Goal: Task Accomplishment & Management: Use online tool/utility

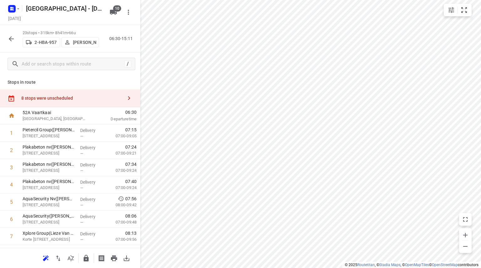
click at [62, 103] on div "8 stops were unscheduled" at bounding box center [70, 98] width 140 height 18
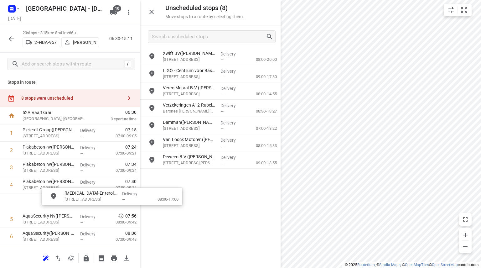
drag, startPoint x: 198, startPoint y: 56, endPoint x: 86, endPoint y: 203, distance: 184.5
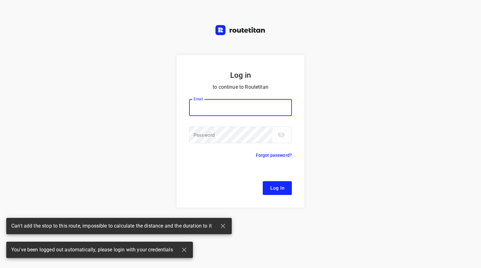
type input "[EMAIL_ADDRESS][DOMAIN_NAME]"
click at [282, 187] on span "Log In" at bounding box center [277, 188] width 14 height 8
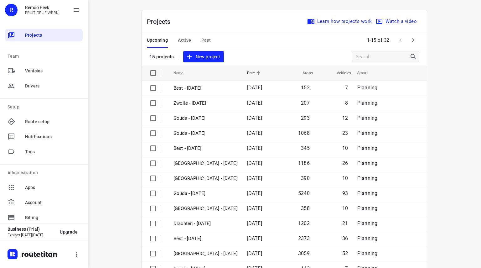
click at [413, 40] on icon "button" at bounding box center [413, 40] width 8 height 8
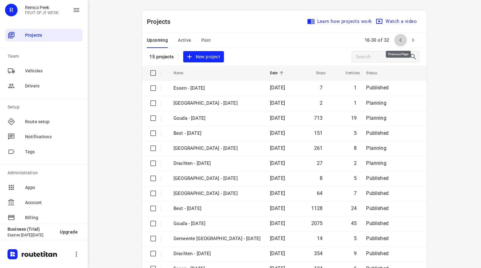
click at [399, 41] on icon "button" at bounding box center [401, 40] width 8 height 8
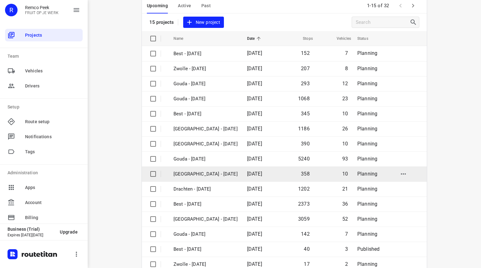
scroll to position [48, 0]
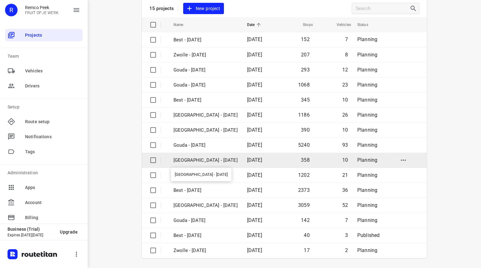
click at [206, 158] on p "[GEOGRAPHIC_DATA] - [DATE]" at bounding box center [205, 160] width 64 height 7
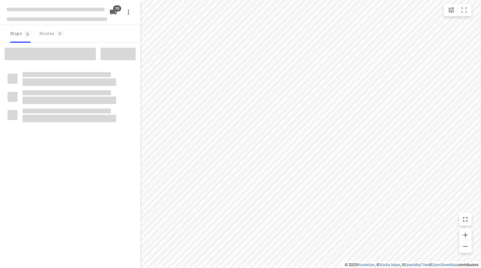
checkbox input "true"
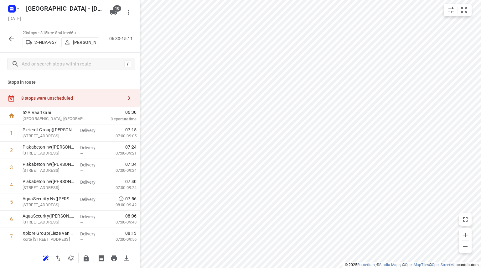
click at [113, 96] on div "8 stops were unscheduled" at bounding box center [71, 97] width 101 height 5
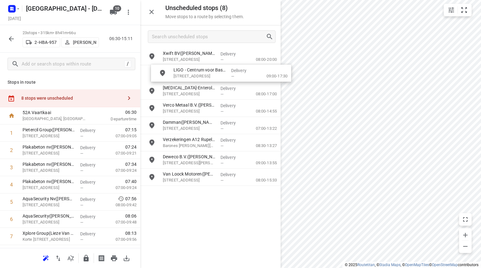
drag, startPoint x: 203, startPoint y: 77, endPoint x: 212, endPoint y: 76, distance: 9.1
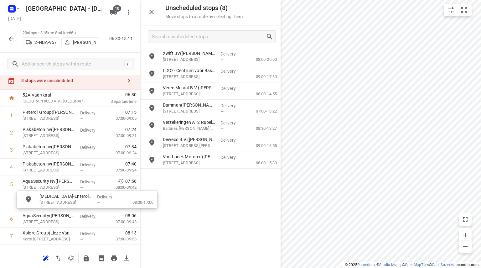
scroll to position [18, 0]
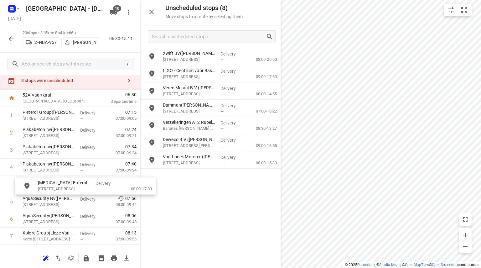
drag, startPoint x: 201, startPoint y: 96, endPoint x: 68, endPoint y: 194, distance: 165.2
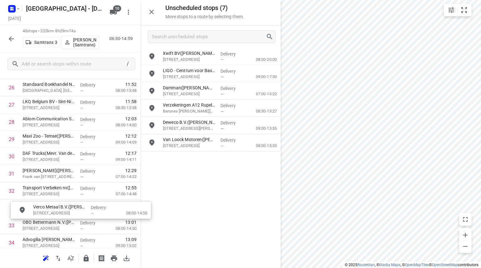
scroll to position [477, 0]
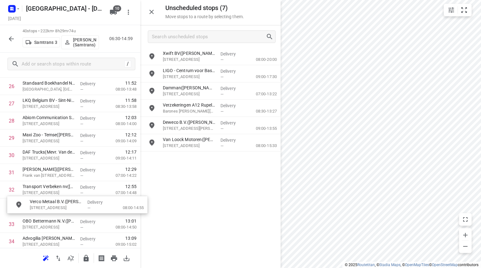
drag, startPoint x: 196, startPoint y: 84, endPoint x: 57, endPoint y: 200, distance: 181.1
click at [9, 39] on icon "button" at bounding box center [12, 39] width 8 height 8
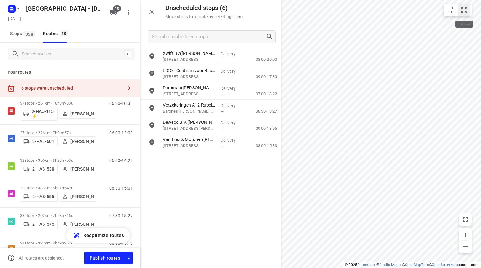
click at [465, 10] on icon "small contained button group" at bounding box center [464, 10] width 8 height 8
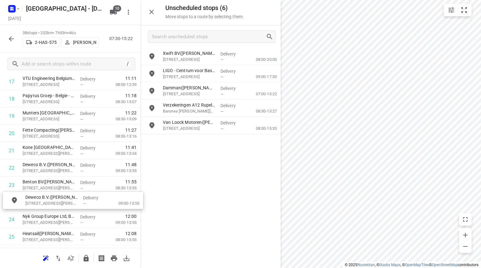
scroll to position [332, 0]
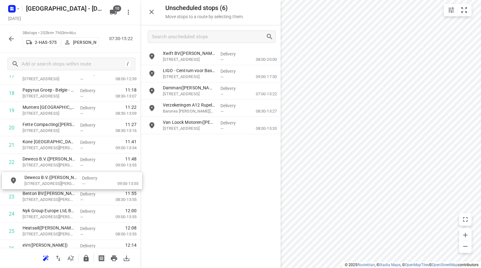
drag, startPoint x: 188, startPoint y: 129, endPoint x: 44, endPoint y: 184, distance: 154.4
click at [14, 36] on icon "button" at bounding box center [12, 39] width 8 height 8
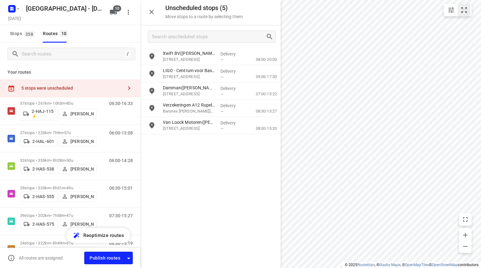
click at [461, 7] on icon "small contained button group" at bounding box center [464, 10] width 6 height 6
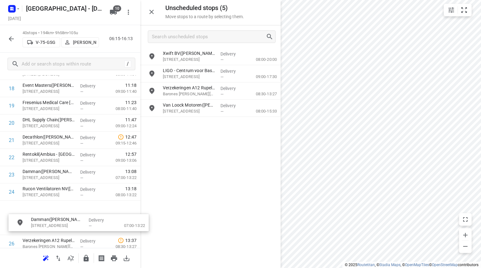
scroll to position [337, 5]
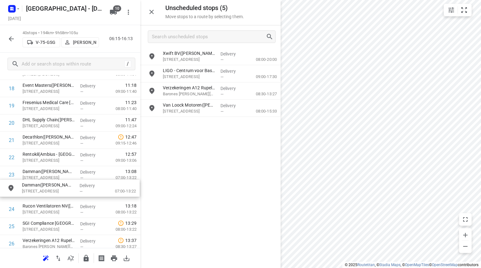
drag, startPoint x: 199, startPoint y: 90, endPoint x: 54, endPoint y: 189, distance: 175.0
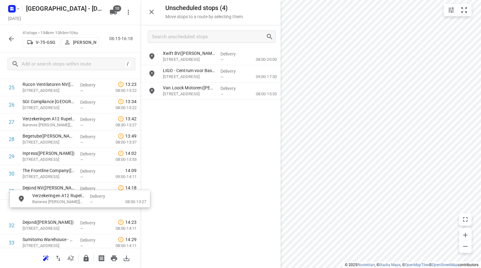
scroll to position [475, 5]
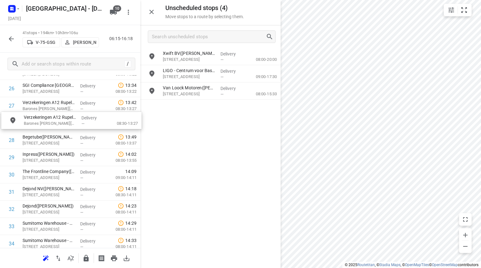
drag, startPoint x: 136, startPoint y: 93, endPoint x: 43, endPoint y: 122, distance: 97.5
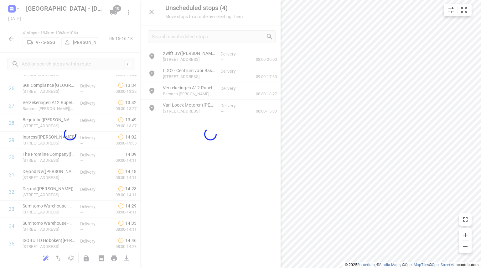
scroll to position [475, 0]
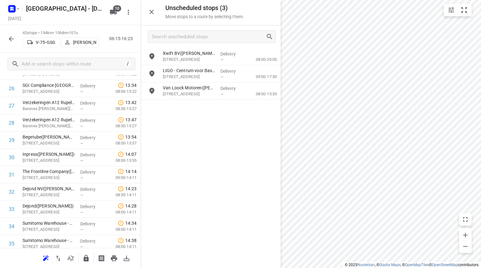
click at [12, 37] on icon "button" at bounding box center [11, 38] width 5 height 5
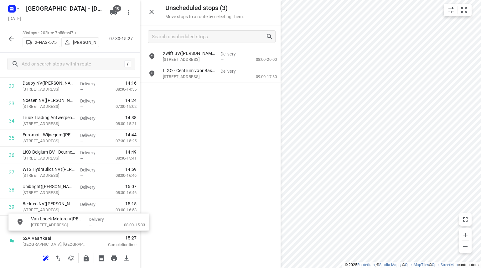
scroll to position [587, 0]
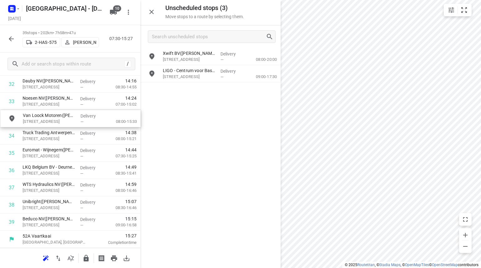
drag, startPoint x: 173, startPoint y: 93, endPoint x: 30, endPoint y: 122, distance: 145.9
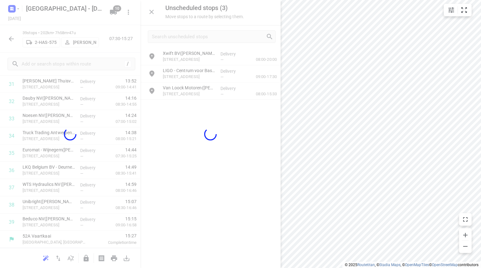
scroll to position [565, 0]
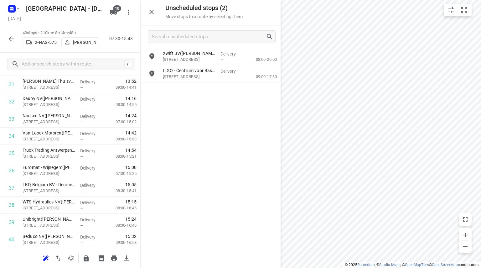
click at [12, 41] on icon "button" at bounding box center [12, 39] width 8 height 8
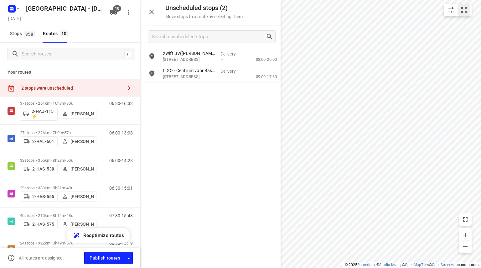
click at [465, 10] on icon "small contained button group" at bounding box center [464, 10] width 8 height 8
click at [154, 11] on icon "button" at bounding box center [152, 12] width 8 height 8
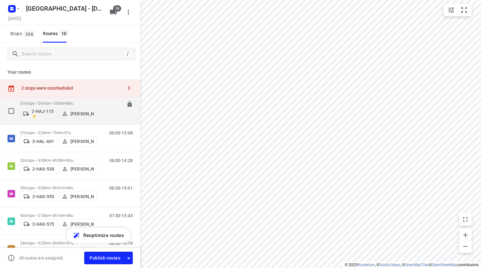
click at [63, 102] on p "37 stops • 261km • 10h3m • 80u" at bounding box center [58, 103] width 76 height 5
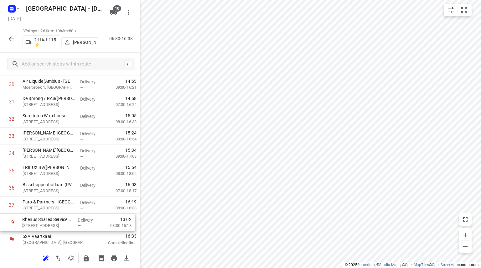
scroll to position [531, 0]
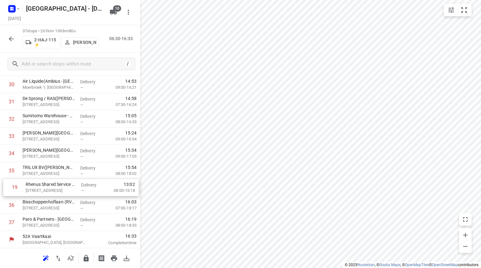
drag, startPoint x: 46, startPoint y: 207, endPoint x: 47, endPoint y: 187, distance: 19.8
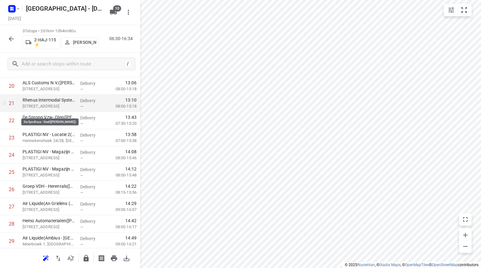
scroll to position [312, 0]
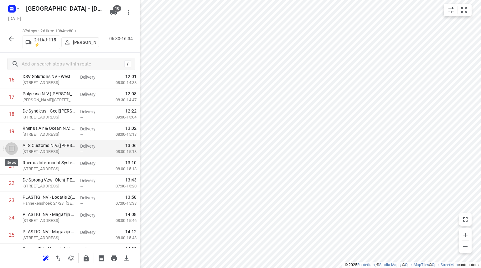
click at [10, 146] on input "checkbox" at bounding box center [11, 148] width 13 height 13
checkbox input "true"
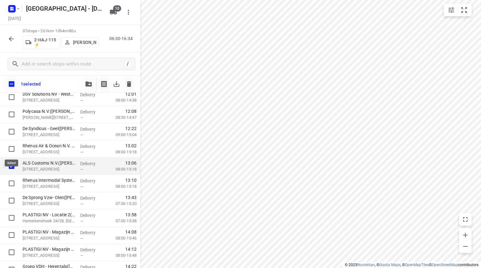
click at [10, 146] on input "checkbox" at bounding box center [11, 148] width 13 height 13
checkbox input "true"
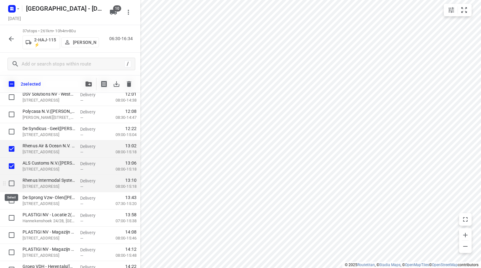
click at [13, 181] on input "checkbox" at bounding box center [11, 183] width 13 height 13
checkbox input "true"
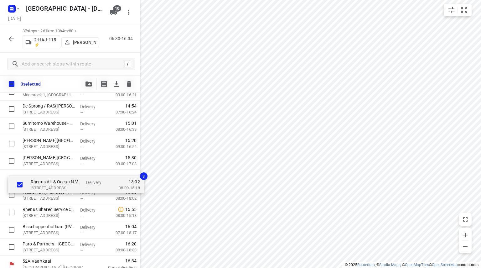
scroll to position [528, 0]
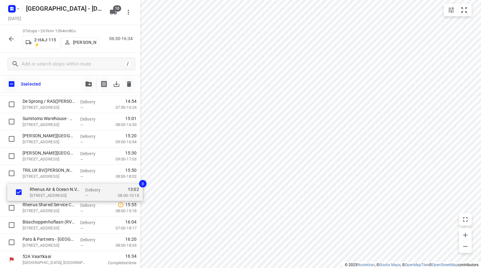
drag, startPoint x: 37, startPoint y: 146, endPoint x: 45, endPoint y: 191, distance: 46.4
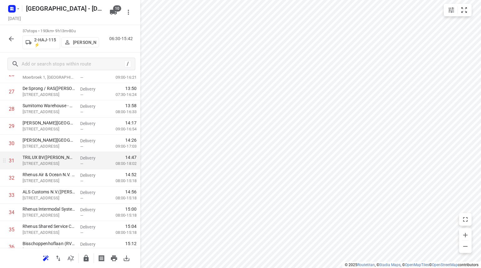
scroll to position [531, 0]
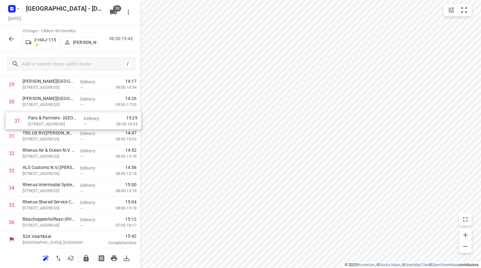
drag, startPoint x: 33, startPoint y: 220, endPoint x: 39, endPoint y: 117, distance: 103.2
click at [84, 259] on icon "button" at bounding box center [86, 258] width 5 height 7
click at [9, 37] on icon "button" at bounding box center [12, 39] width 8 height 8
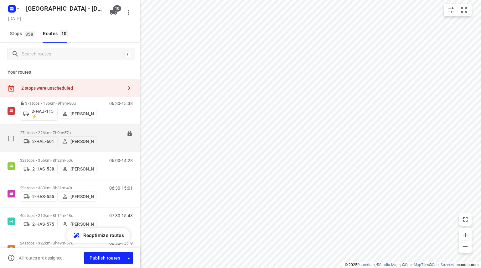
click at [71, 127] on div "27 stops • 226km • 7h9m • 57u 2-HAL-601 [PERSON_NAME]" at bounding box center [58, 138] width 76 height 22
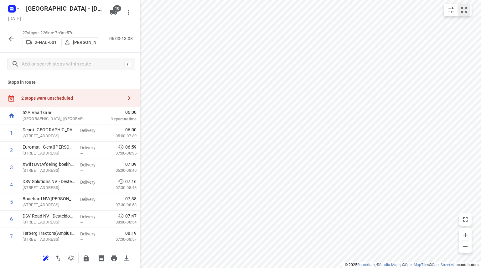
click at [464, 13] on icon "small contained button group" at bounding box center [464, 10] width 8 height 8
drag, startPoint x: 44, startPoint y: 191, endPoint x: 44, endPoint y: 172, distance: 19.4
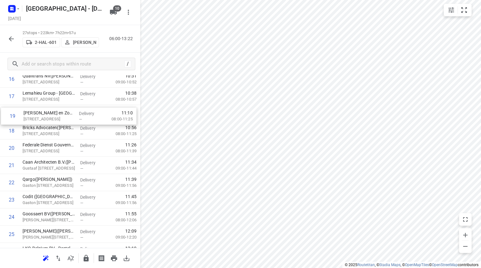
scroll to position [310, 0]
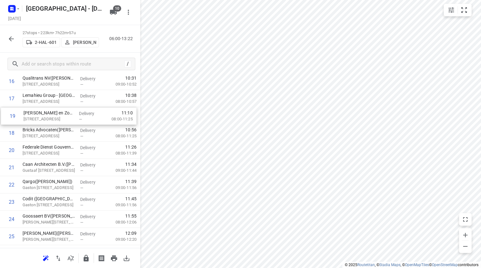
drag, startPoint x: 31, startPoint y: 127, endPoint x: 33, endPoint y: 112, distance: 15.1
click at [33, 112] on div "1 Depot [GEOGRAPHIC_DATA](Depot [GEOGRAPHIC_DATA]) [STREET_ADDRESS] Delivery — …" at bounding box center [70, 46] width 140 height 465
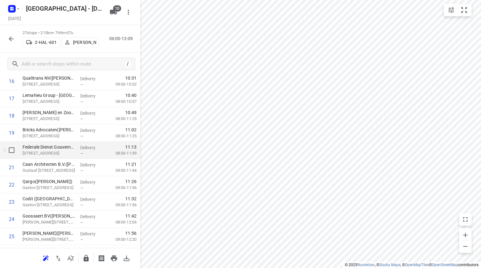
scroll to position [358, 0]
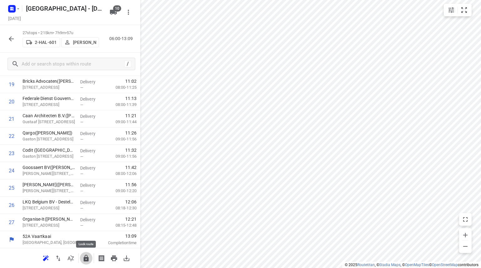
click at [83, 255] on icon "button" at bounding box center [86, 258] width 8 height 8
click at [10, 40] on icon "button" at bounding box center [11, 38] width 5 height 5
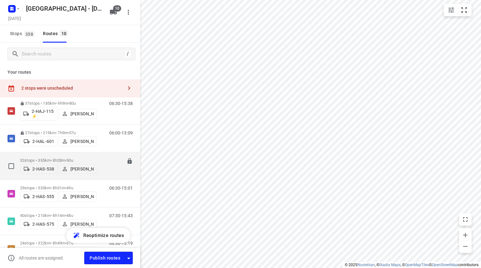
click at [66, 158] on span "•" at bounding box center [65, 160] width 1 height 5
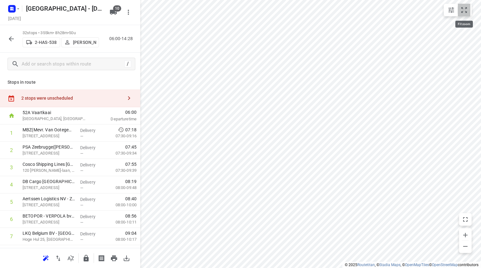
click at [469, 11] on button "small contained button group" at bounding box center [464, 10] width 13 height 13
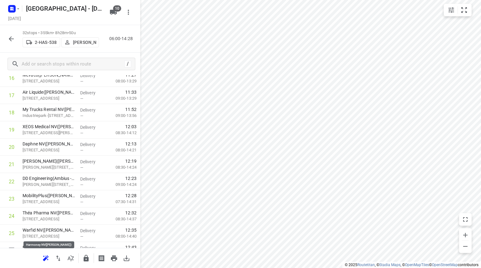
scroll to position [445, 0]
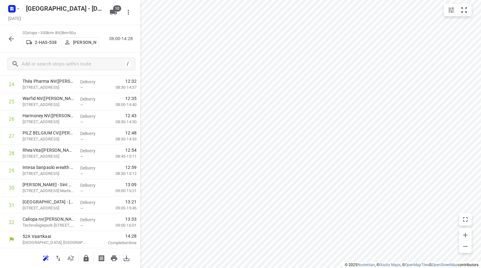
click at [88, 263] on button "button" at bounding box center [86, 258] width 13 height 13
click at [13, 41] on icon "button" at bounding box center [12, 39] width 8 height 8
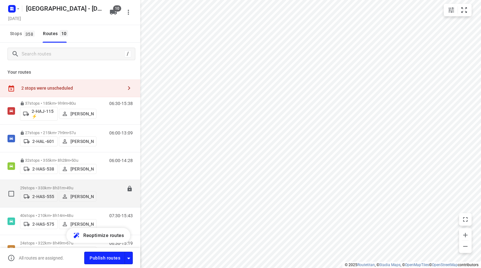
click at [59, 185] on p "29 stops • 333km • 8h31m • 49u" at bounding box center [58, 187] width 76 height 5
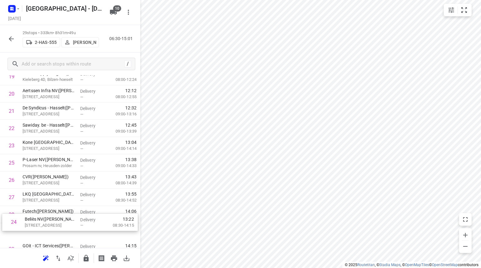
scroll to position [390, 0]
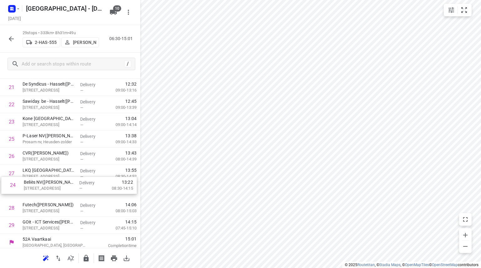
drag, startPoint x: 33, startPoint y: 187, endPoint x: 34, endPoint y: 192, distance: 5.2
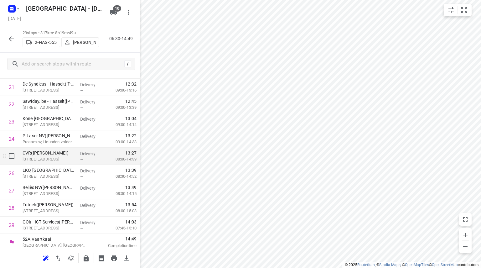
scroll to position [393, 0]
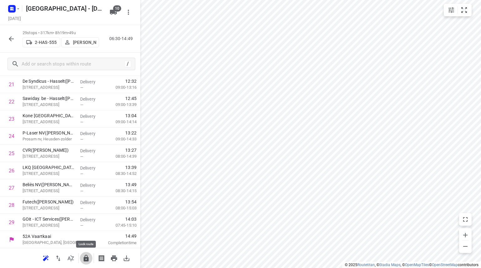
click at [91, 259] on button "button" at bounding box center [86, 258] width 13 height 13
click at [9, 40] on icon "button" at bounding box center [12, 39] width 8 height 8
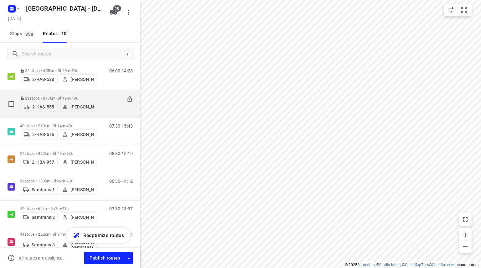
scroll to position [94, 0]
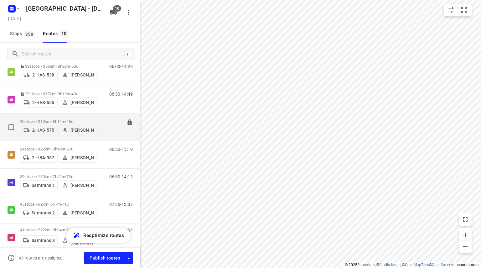
click at [51, 116] on div "40 stops • 210km • 8h14m • 48u 2-HAS-575 [PERSON_NAME]" at bounding box center [58, 127] width 76 height 22
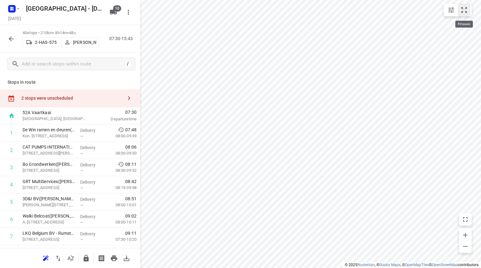
click at [465, 10] on icon "small contained button group" at bounding box center [464, 10] width 8 height 8
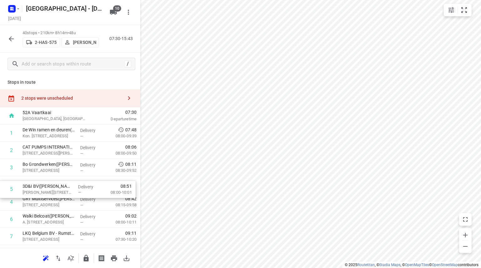
drag, startPoint x: 35, startPoint y: 202, endPoint x: 35, endPoint y: 186, distance: 15.3
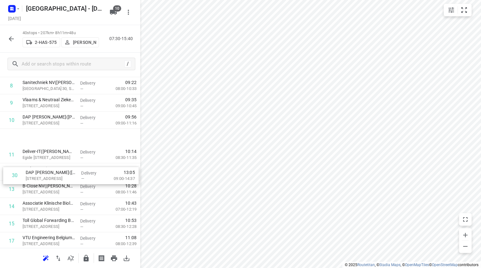
scroll to position [125, 0]
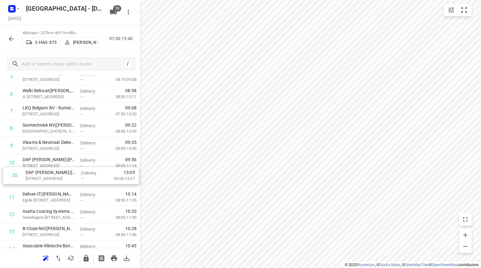
drag, startPoint x: 34, startPoint y: 190, endPoint x: 38, endPoint y: 170, distance: 20.7
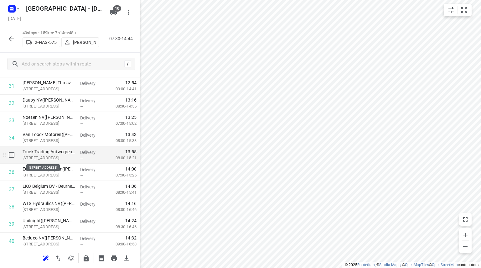
scroll to position [582, 0]
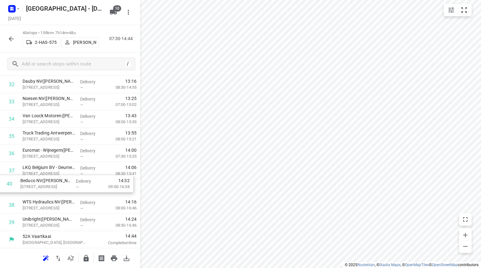
drag, startPoint x: 45, startPoint y: 220, endPoint x: 43, endPoint y: 179, distance: 40.4
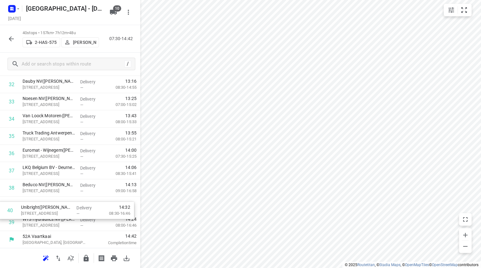
drag, startPoint x: 38, startPoint y: 221, endPoint x: 37, endPoint y: 207, distance: 13.6
click at [85, 257] on icon "button" at bounding box center [86, 258] width 5 height 7
click at [14, 41] on icon "button" at bounding box center [12, 39] width 8 height 8
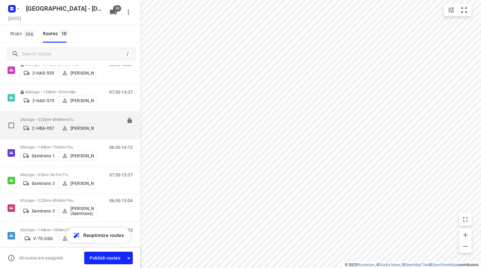
scroll to position [125, 0]
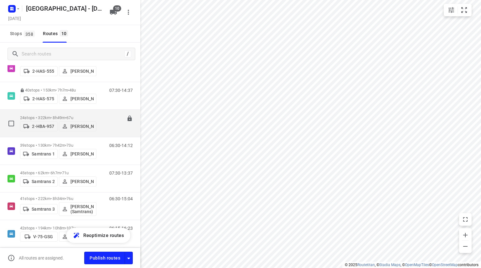
click at [73, 115] on span "67u" at bounding box center [69, 117] width 7 height 5
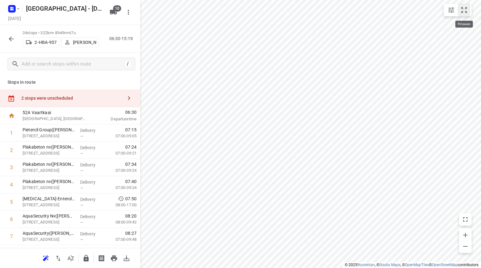
click at [461, 8] on icon "small contained button group" at bounding box center [464, 10] width 6 height 6
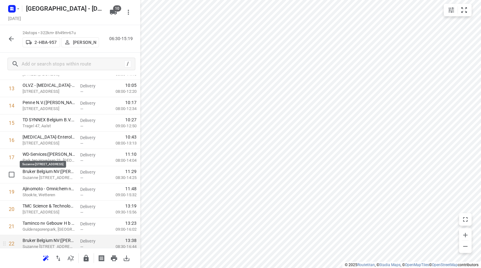
scroll to position [307, 0]
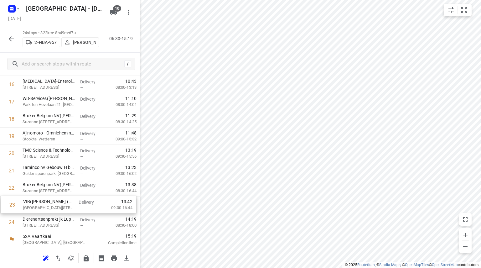
click at [32, 204] on div "1 Pietercil Group([PERSON_NAME]) [STREET_ADDRESS], Ternat Delivery — 07:15 07:0…" at bounding box center [70, 23] width 140 height 413
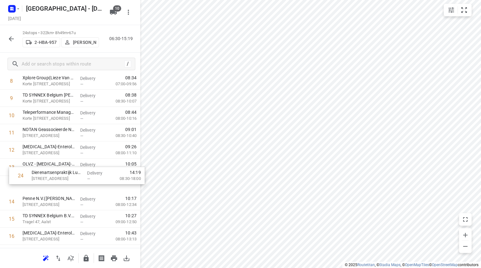
scroll to position [150, 0]
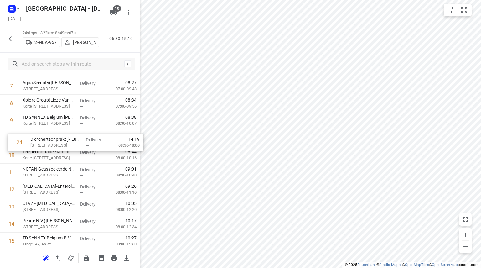
drag, startPoint x: 34, startPoint y: 221, endPoint x: 43, endPoint y: 139, distance: 81.9
click at [43, 139] on div "1 Pietercil Group([PERSON_NAME]) [STREET_ADDRESS], Ternat Delivery — 07:15 07:0…" at bounding box center [70, 180] width 140 height 413
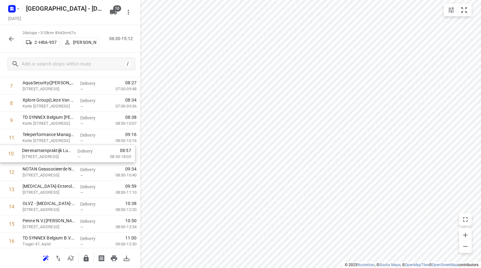
drag, startPoint x: 43, startPoint y: 135, endPoint x: 43, endPoint y: 157, distance: 22.5
click at [43, 157] on div "1 Pietercil Group([PERSON_NAME]) [STREET_ADDRESS], Ternat Delivery — 07:15 07:0…" at bounding box center [70, 180] width 140 height 413
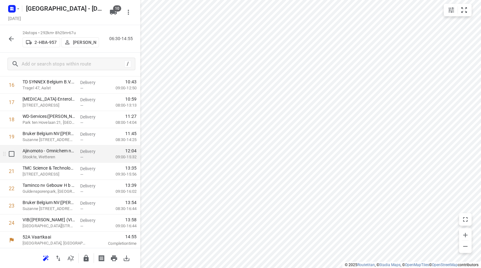
scroll to position [307, 0]
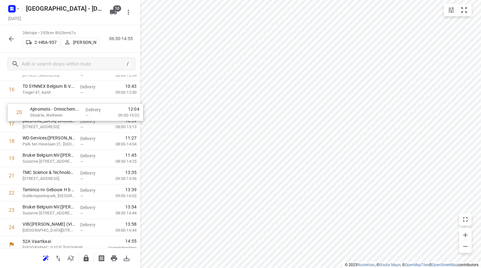
drag, startPoint x: 28, startPoint y: 155, endPoint x: 36, endPoint y: 111, distance: 44.4
click at [36, 111] on div "1 Pietercil Group([PERSON_NAME]) [STREET_ADDRESS], Ternat Delivery — 07:15 07:0…" at bounding box center [70, 28] width 140 height 413
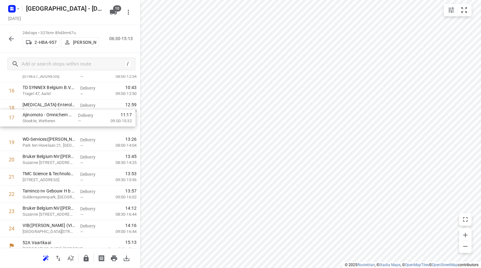
scroll to position [300, 0]
drag, startPoint x: 34, startPoint y: 112, endPoint x: 34, endPoint y: 126, distance: 14.4
click at [34, 126] on div "1 Pietercil Group([PERSON_NAME]) [STREET_ADDRESS], Ternat Delivery — 07:15 07:0…" at bounding box center [70, 31] width 140 height 413
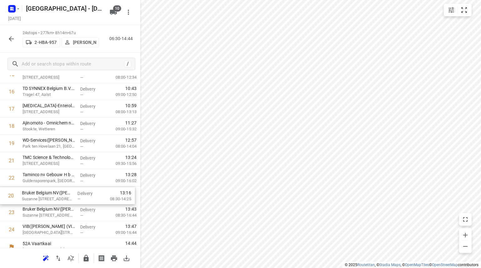
drag, startPoint x: 54, startPoint y: 164, endPoint x: 53, endPoint y: 203, distance: 38.5
click at [53, 203] on div "1 Pietercil Group([PERSON_NAME]) [STREET_ADDRESS], Ternat Delivery — 07:15 07:0…" at bounding box center [70, 31] width 140 height 413
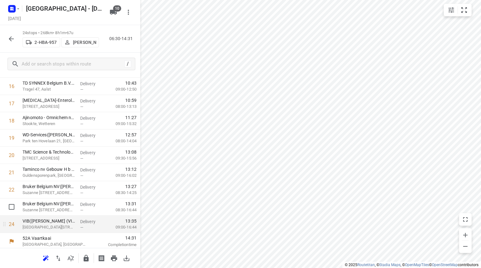
scroll to position [307, 0]
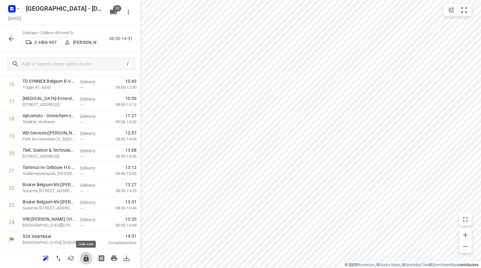
click at [85, 256] on icon "button" at bounding box center [86, 258] width 5 height 7
click at [14, 40] on icon "button" at bounding box center [12, 39] width 8 height 8
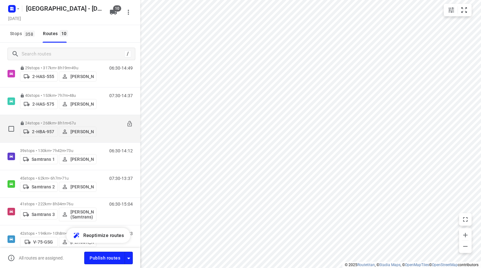
scroll to position [125, 0]
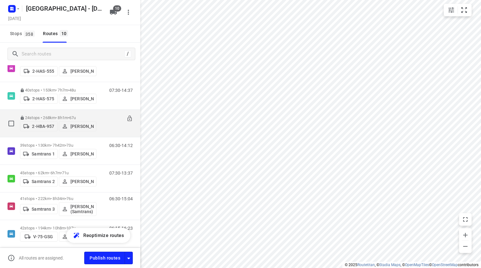
click at [42, 115] on p "24 stops • 268km • 8h1m • 67u" at bounding box center [58, 117] width 76 height 5
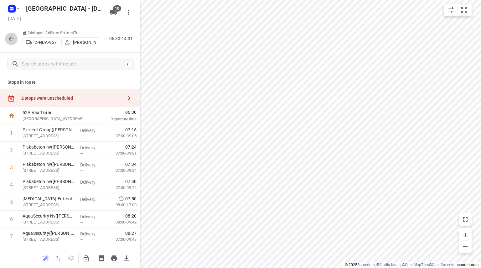
click at [8, 39] on icon "button" at bounding box center [12, 39] width 8 height 8
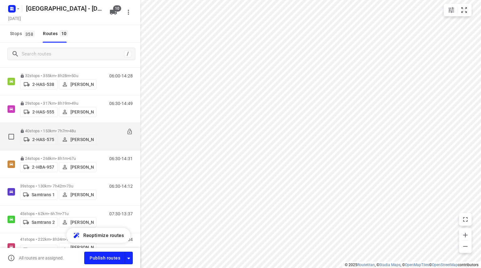
scroll to position [94, 0]
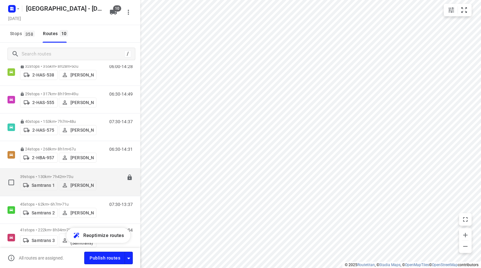
click at [64, 171] on div "39 stops • 130km • 7h42m • 73u Samtrans 1 [PERSON_NAME]" at bounding box center [58, 182] width 76 height 22
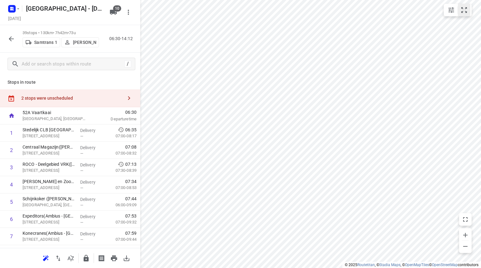
click at [469, 7] on button "small contained button group" at bounding box center [464, 10] width 13 height 13
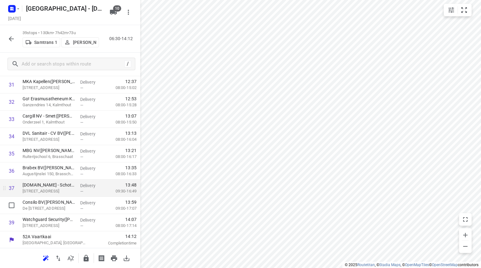
scroll to position [565, 0]
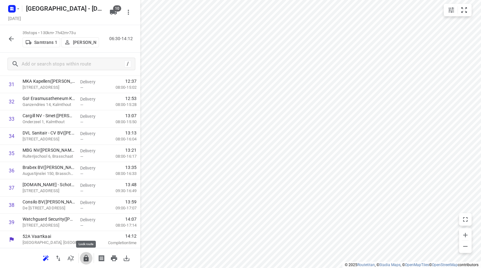
click at [83, 257] on icon "button" at bounding box center [86, 258] width 8 height 8
click at [12, 37] on icon "button" at bounding box center [12, 39] width 8 height 8
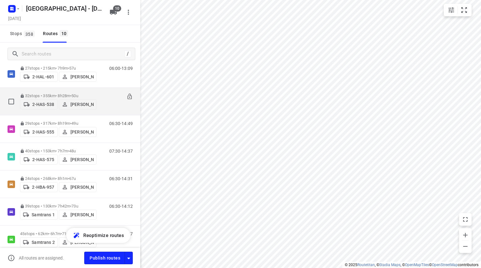
scroll to position [125, 0]
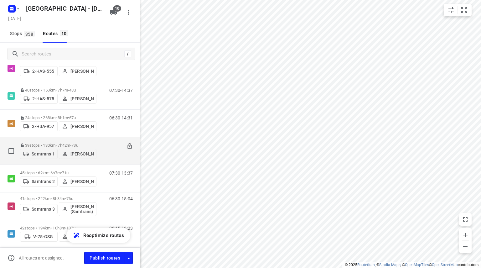
click at [85, 140] on div "39 stops • 130km • 7h42m • 73u Samtrans 1 [PERSON_NAME]" at bounding box center [58, 151] width 76 height 22
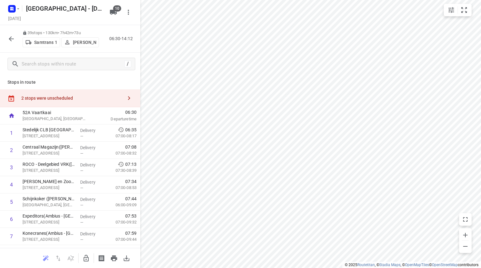
click at [8, 37] on icon "button" at bounding box center [12, 39] width 8 height 8
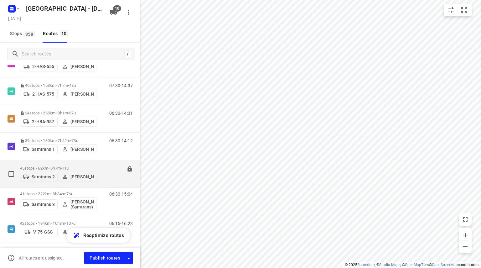
scroll to position [150, 0]
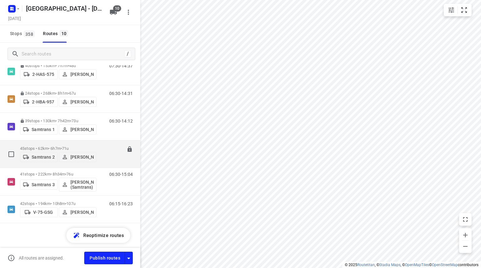
click at [66, 143] on div "45 stops • 62km • 6h7m • 71u Samtrans 2 [PERSON_NAME]" at bounding box center [58, 154] width 76 height 22
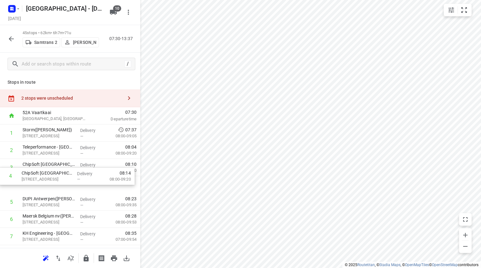
drag, startPoint x: 37, startPoint y: 189, endPoint x: 37, endPoint y: 173, distance: 16.3
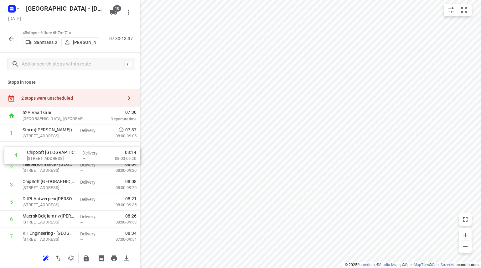
drag, startPoint x: 37, startPoint y: 178, endPoint x: 42, endPoint y: 147, distance: 31.7
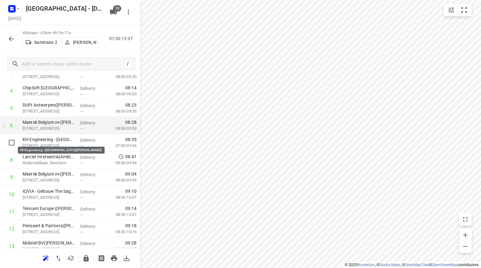
scroll to position [94, 0]
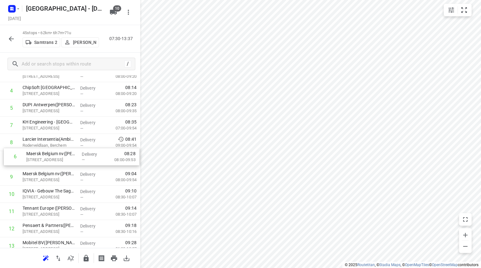
drag, startPoint x: 43, startPoint y: 126, endPoint x: 46, endPoint y: 163, distance: 37.1
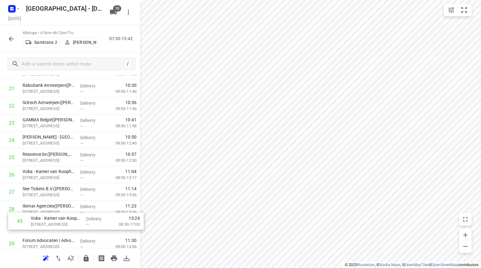
scroll to position [397, 0]
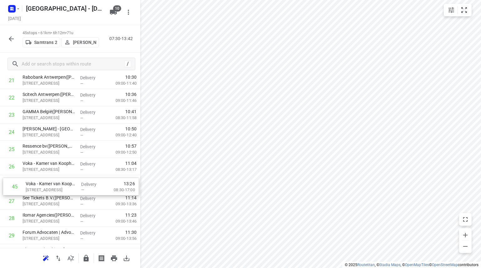
drag, startPoint x: 49, startPoint y: 200, endPoint x: 49, endPoint y: 183, distance: 17.5
click at [49, 183] on div "1 Storm([PERSON_NAME]) [STREET_ADDRESS] Delivery — 07:37 08:00-09:05 2 [GEOGRAP…" at bounding box center [70, 114] width 140 height 775
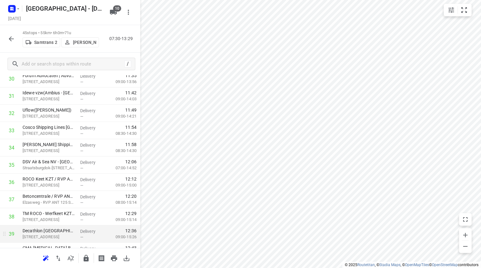
scroll to position [668, 0]
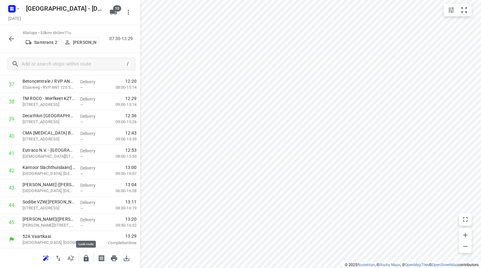
click at [89, 261] on icon "button" at bounding box center [86, 258] width 8 height 8
click at [12, 40] on icon "button" at bounding box center [12, 39] width 8 height 8
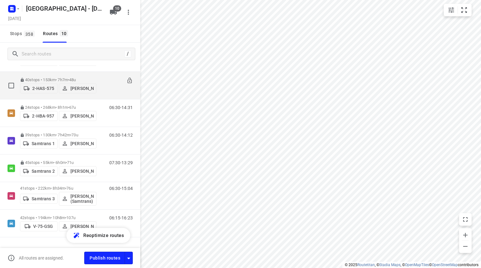
scroll to position [150, 0]
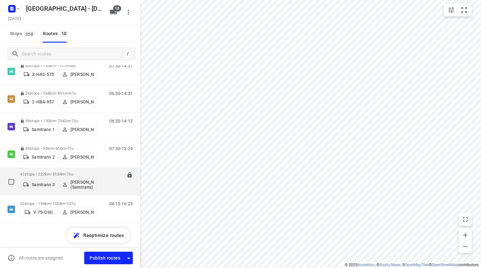
click at [73, 172] on span "76u" at bounding box center [69, 174] width 7 height 5
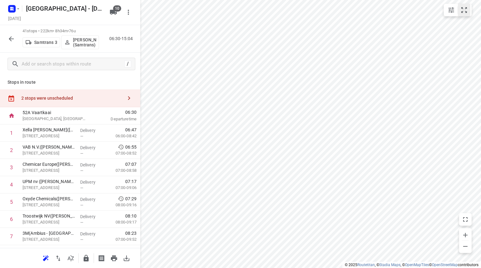
click at [464, 7] on icon "small contained button group" at bounding box center [464, 10] width 8 height 8
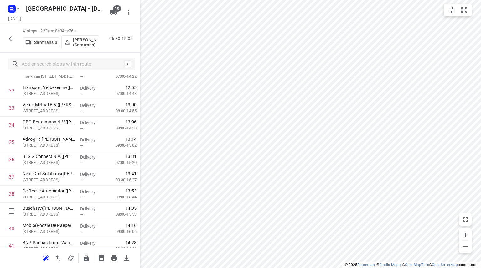
scroll to position [600, 0]
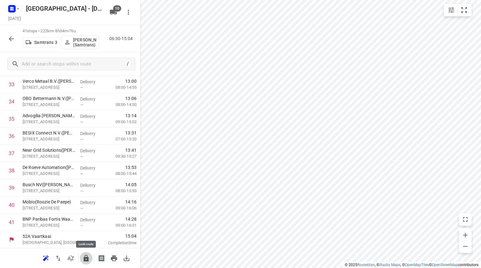
click at [85, 255] on icon "button" at bounding box center [86, 258] width 8 height 8
click at [4, 37] on div "41 stops • 222km • 8h34m • 76u Samtrans 3 [PERSON_NAME] (Samtrans) 06:30-15:04" at bounding box center [70, 39] width 140 height 28
click at [8, 37] on icon "button" at bounding box center [12, 39] width 8 height 8
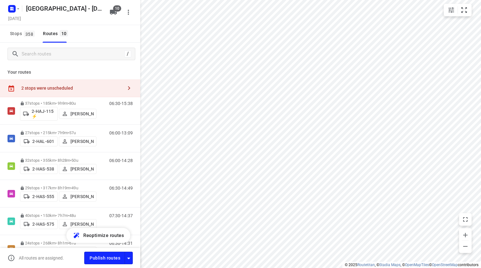
scroll to position [150, 0]
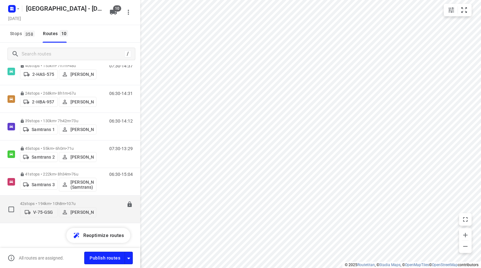
click at [96, 198] on div "42 stops • 194km • 10h8m • 107u V-75-GSG [PERSON_NAME]" at bounding box center [58, 209] width 76 height 22
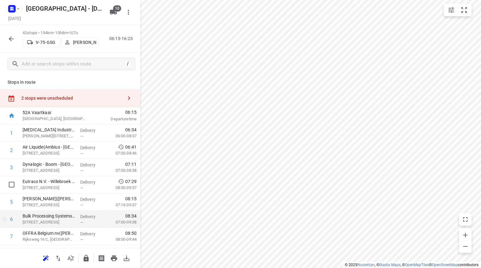
scroll to position [63, 0]
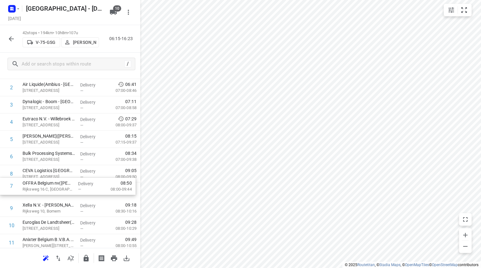
drag, startPoint x: 35, startPoint y: 177, endPoint x: 35, endPoint y: 192, distance: 15.0
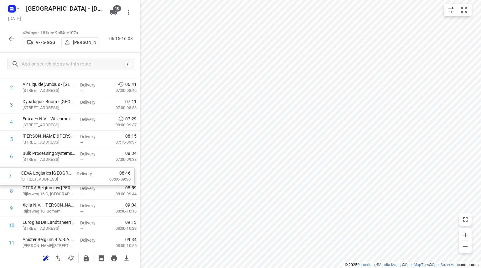
drag, startPoint x: 82, startPoint y: 175, endPoint x: 80, endPoint y: 181, distance: 6.6
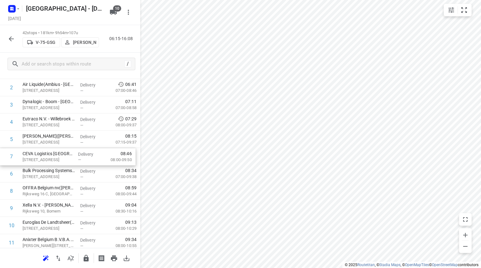
drag, startPoint x: 44, startPoint y: 172, endPoint x: 44, endPoint y: 152, distance: 20.3
drag, startPoint x: 38, startPoint y: 157, endPoint x: 38, endPoint y: 176, distance: 18.5
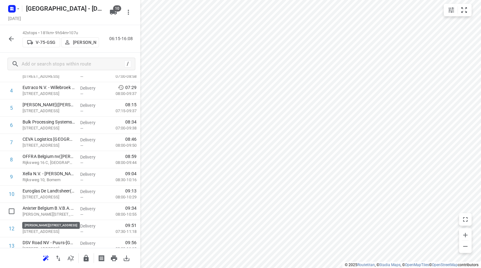
scroll to position [94, 0]
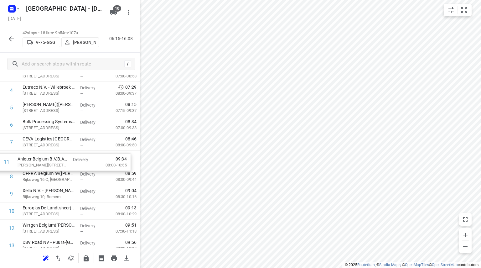
drag, startPoint x: 59, startPoint y: 213, endPoint x: 54, endPoint y: 162, distance: 51.3
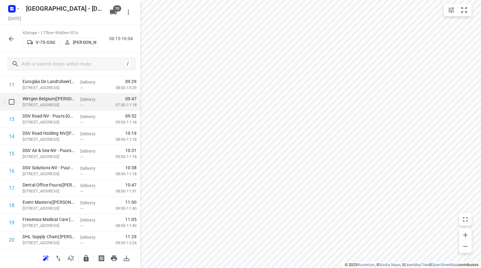
scroll to position [219, 0]
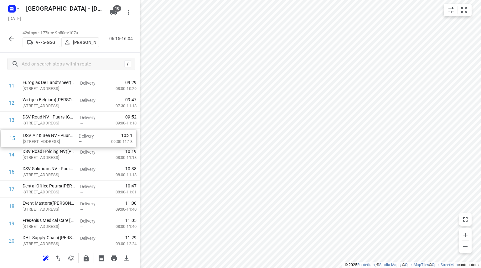
drag, startPoint x: 36, startPoint y: 155, endPoint x: 37, endPoint y: 136, distance: 18.8
click at [37, 136] on div "1 [MEDICAL_DATA] Industries([STREET_ADDRESS][PERSON_NAME] Delivery — 06:34 06:0…" at bounding box center [70, 266] width 140 height 723
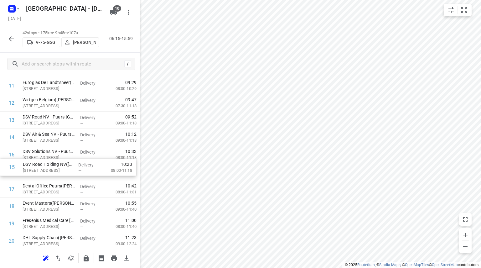
drag, startPoint x: 27, startPoint y: 155, endPoint x: 27, endPoint y: 173, distance: 17.5
click at [27, 173] on div "1 [MEDICAL_DATA] Industries([STREET_ADDRESS][PERSON_NAME] Delivery — 06:34 06:0…" at bounding box center [70, 266] width 140 height 723
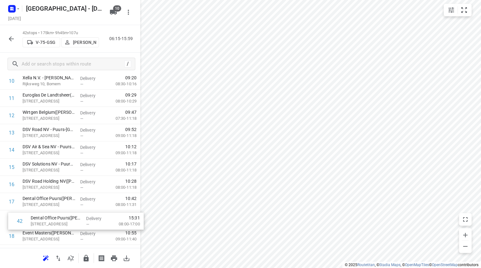
scroll to position [227, 0]
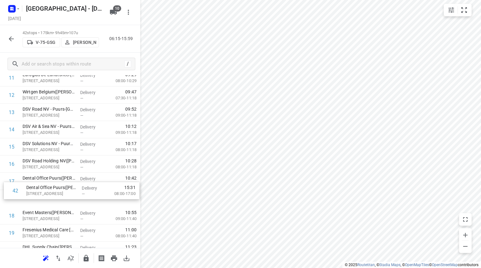
drag, startPoint x: 42, startPoint y: 219, endPoint x: 46, endPoint y: 185, distance: 34.4
click at [46, 185] on div "1 [MEDICAL_DATA] Industries([STREET_ADDRESS][PERSON_NAME] Delivery — 06:34 06:0…" at bounding box center [70, 258] width 140 height 723
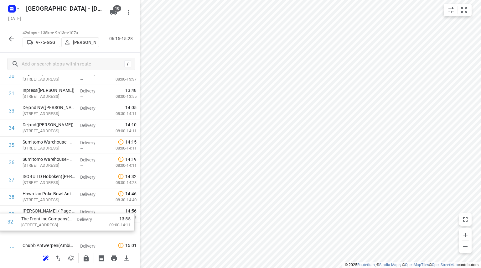
scroll to position [564, 0]
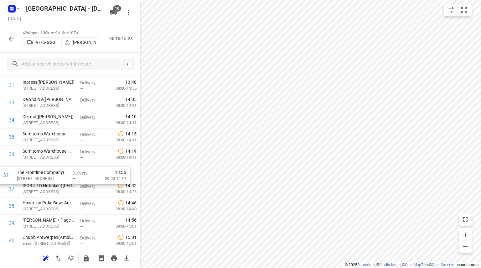
drag, startPoint x: 55, startPoint y: 159, endPoint x: 50, endPoint y: 180, distance: 21.5
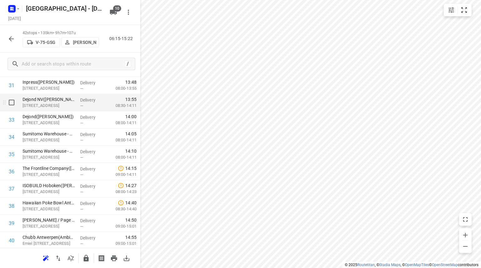
scroll to position [617, 0]
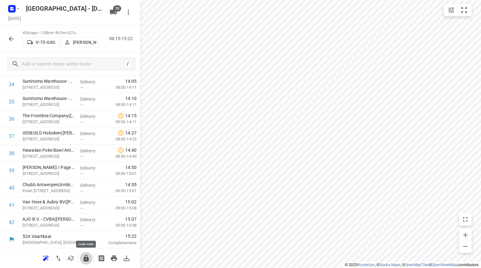
click at [86, 256] on icon "button" at bounding box center [86, 258] width 5 height 7
click at [10, 40] on icon "button" at bounding box center [11, 38] width 5 height 5
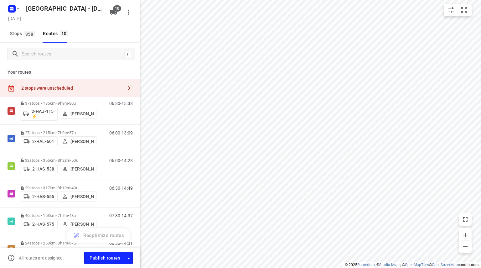
scroll to position [150, 0]
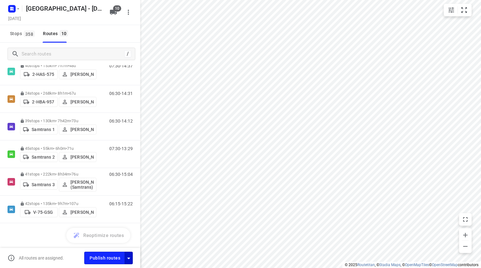
click at [126, 253] on button "button" at bounding box center [129, 257] width 8 height 12
click at [129, 257] on icon "button" at bounding box center [129, 258] width 8 height 8
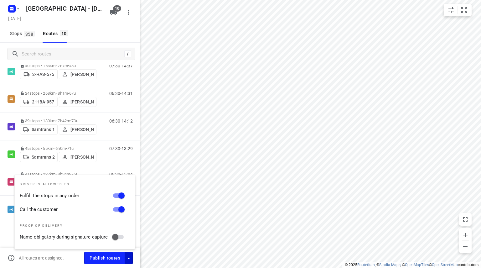
click at [63, 252] on div "All routes are assigned. Publish routes" at bounding box center [70, 258] width 140 height 20
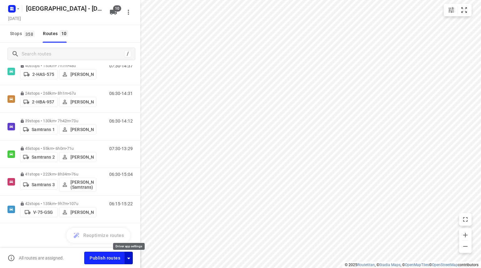
click at [127, 258] on icon "button" at bounding box center [129, 258] width 8 height 8
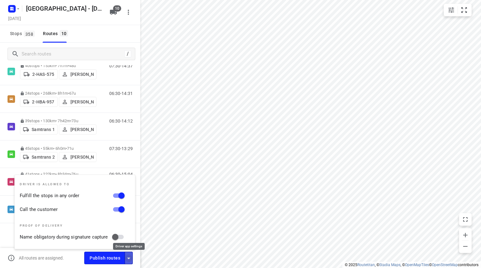
click at [127, 258] on icon "button" at bounding box center [129, 258] width 8 height 8
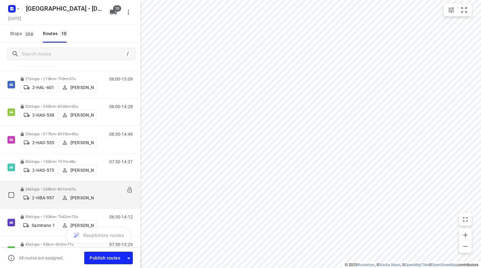
scroll to position [0, 0]
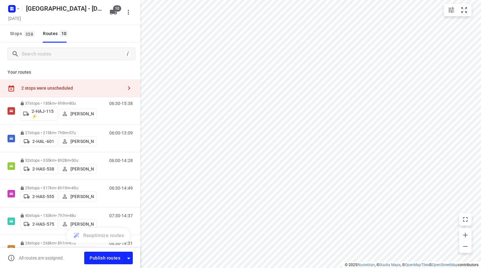
click at [64, 85] on div "2 stops were unscheduled" at bounding box center [71, 87] width 101 height 5
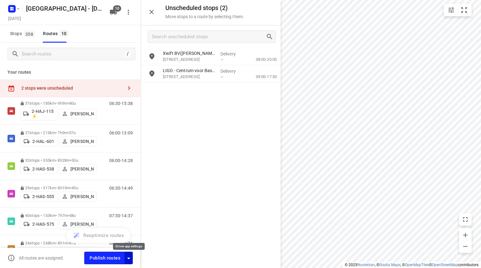
click at [129, 259] on icon "button" at bounding box center [129, 258] width 8 height 8
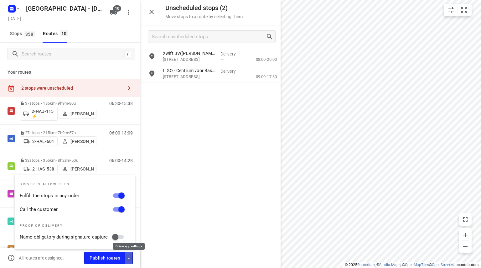
click at [129, 259] on icon "button" at bounding box center [129, 258] width 8 height 8
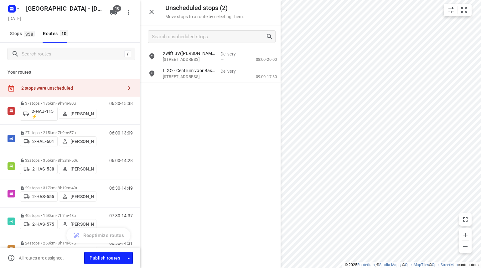
click at [153, 13] on icon "button" at bounding box center [152, 12] width 8 height 8
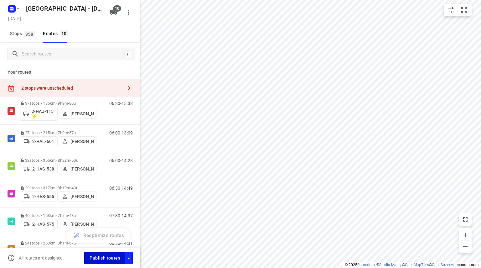
click at [101, 255] on span "Publish routes" at bounding box center [105, 258] width 31 height 8
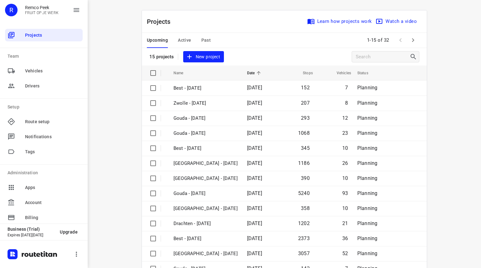
click at [201, 41] on span "Past" at bounding box center [206, 40] width 10 height 8
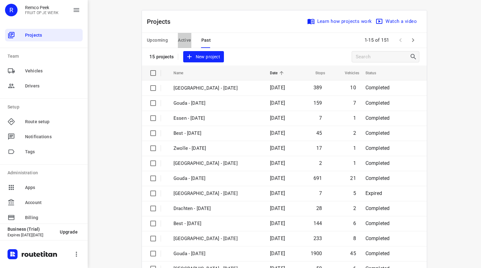
click at [178, 42] on span "Active" at bounding box center [184, 40] width 13 height 8
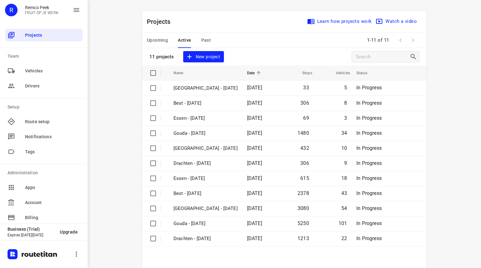
click at [206, 40] on span "Past" at bounding box center [206, 40] width 10 height 8
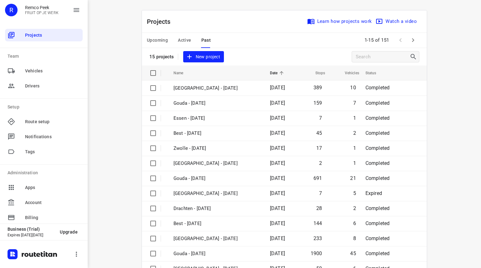
click at [184, 37] on span "Active" at bounding box center [184, 40] width 13 height 8
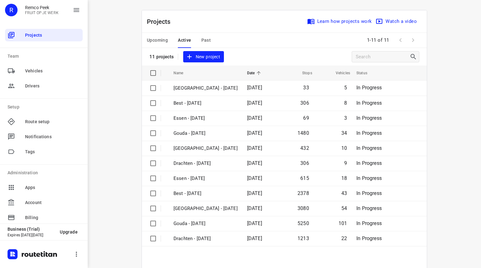
click at [160, 36] on button "Upcoming" at bounding box center [157, 40] width 21 height 15
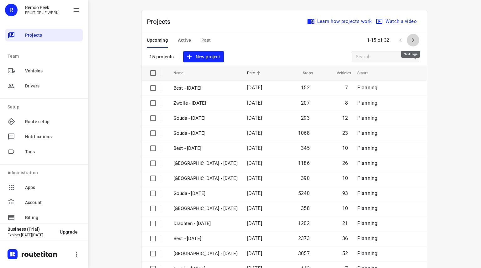
click at [407, 38] on button "button" at bounding box center [413, 40] width 13 height 13
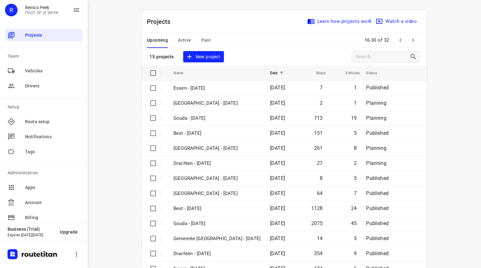
click at [413, 39] on icon "button" at bounding box center [413, 40] width 8 height 8
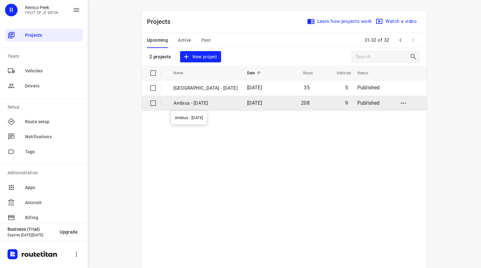
click at [206, 105] on p "Ambius - Monday" at bounding box center [205, 103] width 64 height 7
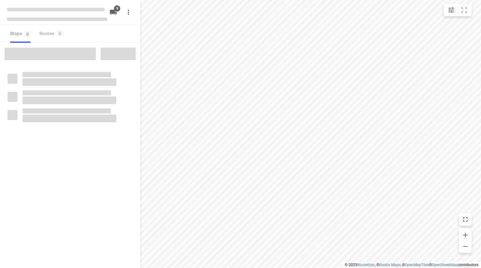
checkbox input "true"
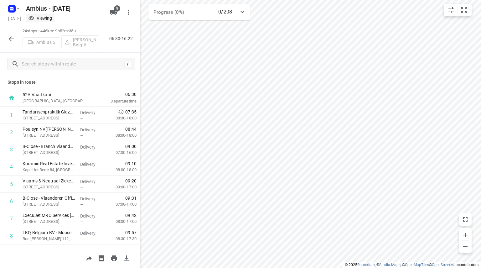
click at [10, 39] on icon "button" at bounding box center [11, 38] width 5 height 5
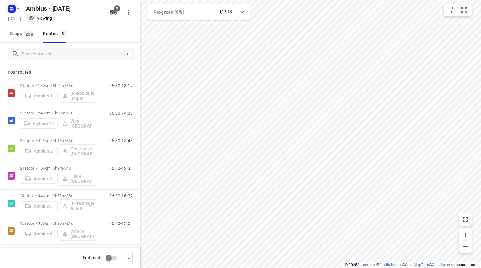
click at [12, 11] on rect "button" at bounding box center [12, 9] width 8 height 8
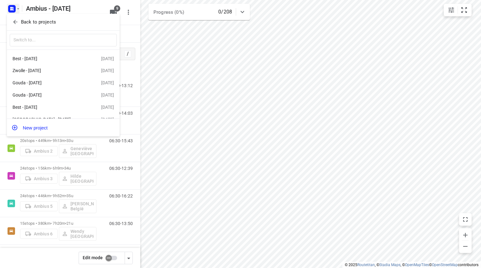
click at [129, 28] on div at bounding box center [240, 134] width 481 height 268
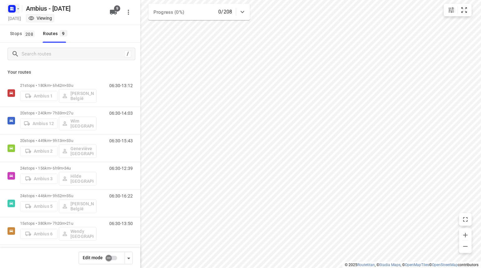
click at [13, 10] on rect "button" at bounding box center [12, 9] width 8 height 8
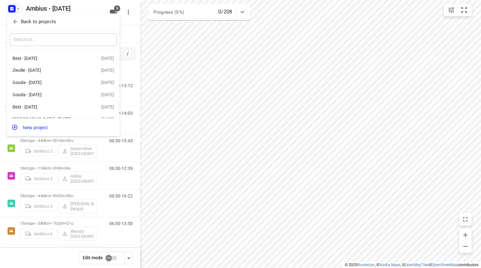
click at [16, 23] on icon "button" at bounding box center [15, 21] width 6 height 6
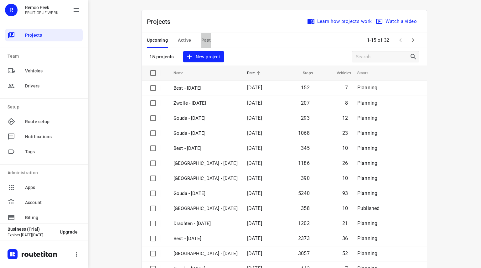
click at [204, 39] on span "Past" at bounding box center [206, 40] width 10 height 8
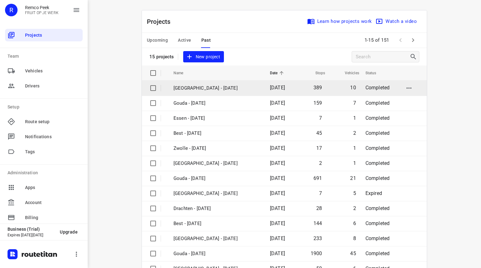
click at [200, 86] on p "[GEOGRAPHIC_DATA] - [DATE]" at bounding box center [216, 88] width 87 height 7
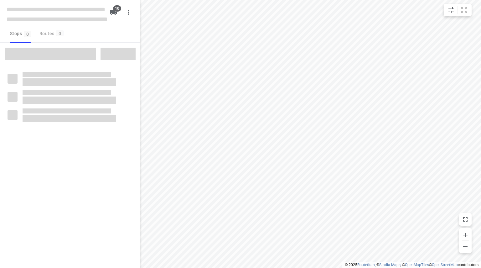
checkbox input "true"
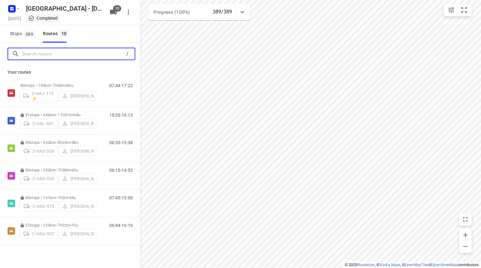
click at [66, 54] on input "Search routes" at bounding box center [73, 54] width 102 height 10
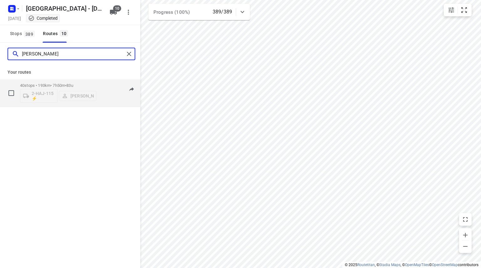
type input "kevin"
click at [66, 82] on div "40 stops • 193km • 7h50m • 83u 2-HAJ-115 ⚡ Kevin De Keulenaer" at bounding box center [58, 93] width 76 height 26
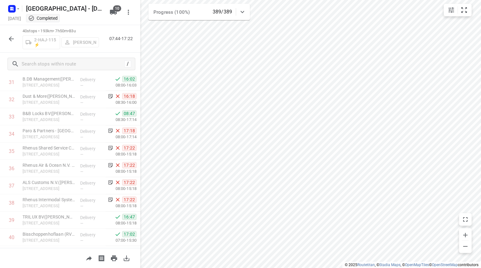
scroll to position [565, 0]
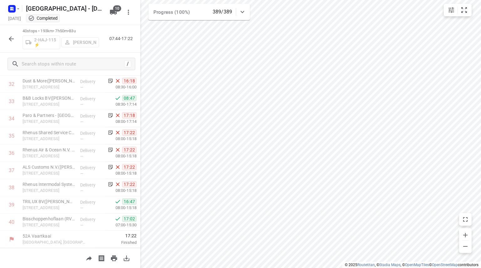
click at [11, 34] on button "button" at bounding box center [11, 39] width 13 height 13
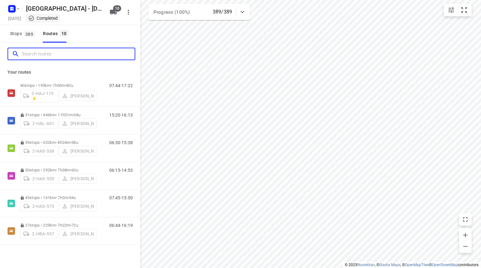
click at [56, 52] on input "Search routes" at bounding box center [78, 54] width 113 height 10
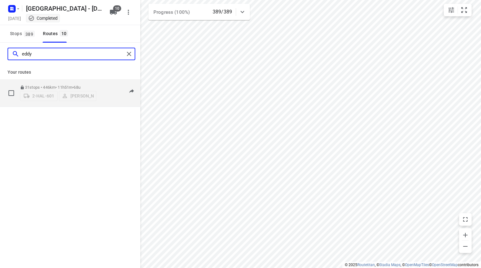
type input "eddy"
click at [61, 82] on div "31 stops • 446km • 11h51m • 68u 2-HAL-601 Eddy Beuckels" at bounding box center [58, 93] width 76 height 22
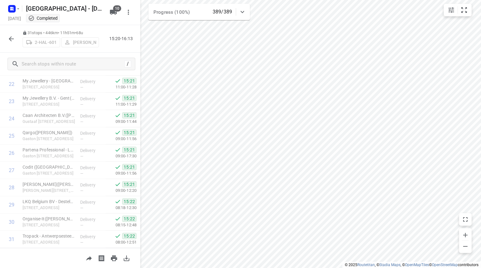
scroll to position [409, 0]
click at [16, 36] on button "button" at bounding box center [11, 39] width 13 height 13
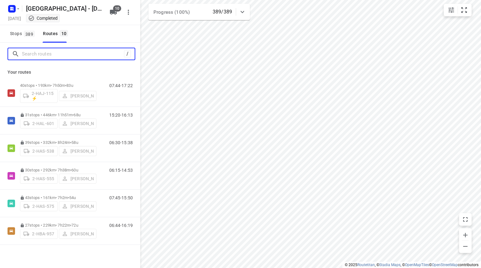
click at [47, 54] on input "Search routes" at bounding box center [73, 54] width 102 height 10
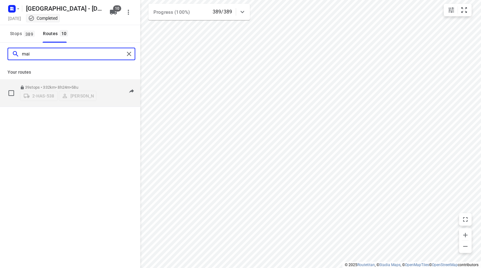
type input "mai"
click at [71, 85] on span "•" at bounding box center [70, 87] width 1 height 5
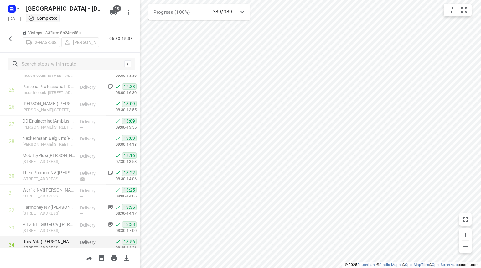
scroll to position [547, 0]
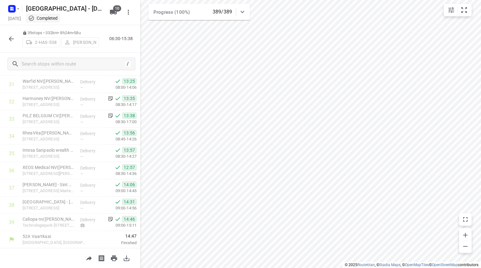
click at [9, 35] on icon "button" at bounding box center [12, 39] width 8 height 8
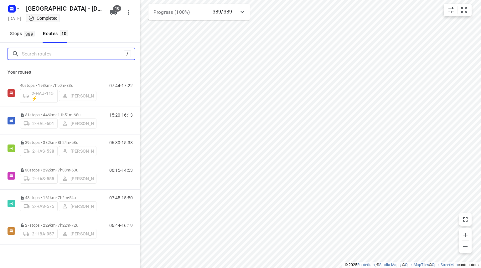
click at [44, 55] on input "Search routes" at bounding box center [73, 54] width 102 height 10
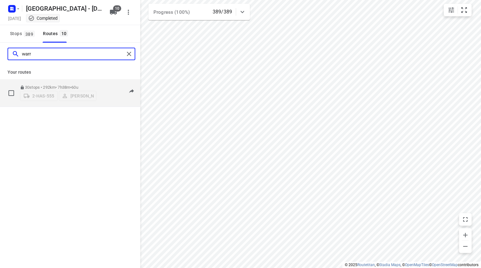
type input "warr"
click at [81, 82] on div "30 stops • 292km • 7h38m • 60u 2-HAS-555 Warren Blust" at bounding box center [58, 93] width 76 height 22
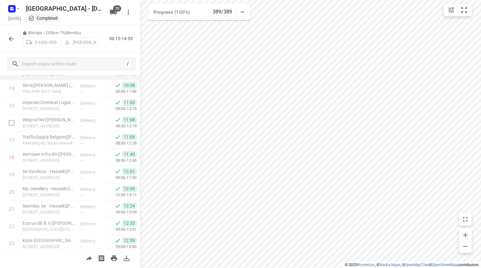
scroll to position [393, 0]
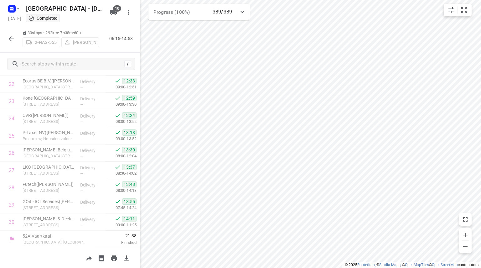
click at [10, 39] on icon "button" at bounding box center [11, 38] width 5 height 5
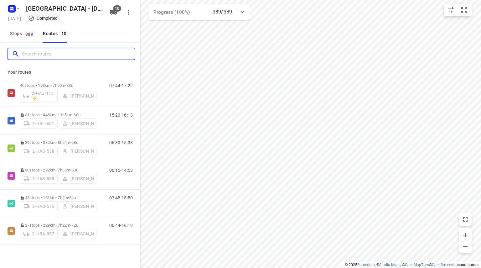
click at [38, 55] on input "Search routes" at bounding box center [78, 54] width 113 height 10
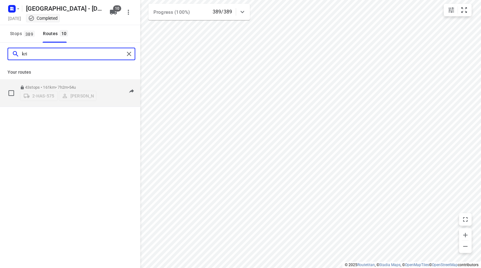
type input "kri"
click at [48, 82] on div "43 stops • 161km • 7h2m • 54u 2-HAS-575 Kris Van Santvliet" at bounding box center [58, 93] width 76 height 22
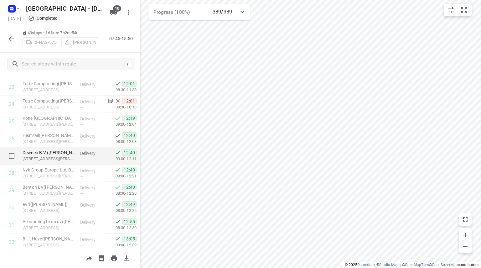
scroll to position [616, 0]
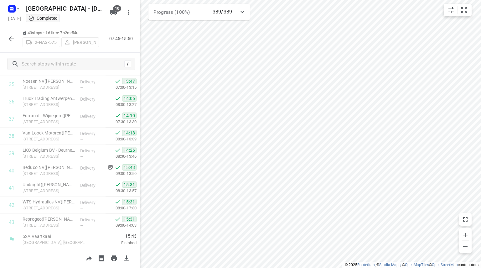
click at [13, 40] on icon "button" at bounding box center [12, 39] width 8 height 8
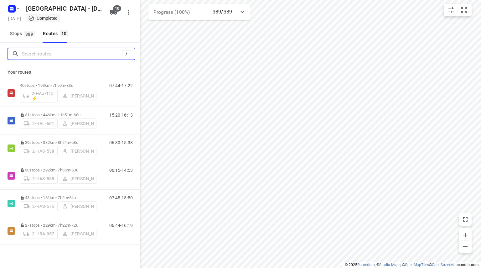
click at [39, 58] on input "Search routes" at bounding box center [72, 54] width 100 height 10
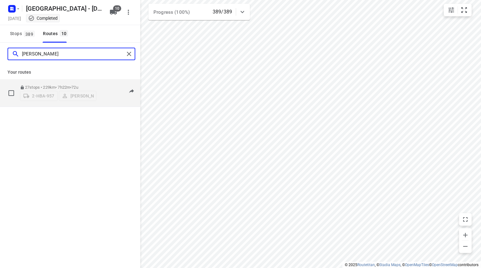
type input "frank"
click at [47, 82] on div "27 stops • 229km • 7h22m • 72u 2-HBA-957 Frank Segers" at bounding box center [58, 93] width 76 height 22
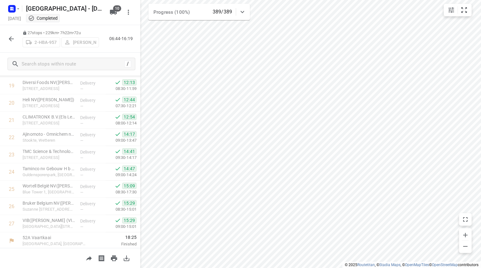
scroll to position [341, 0]
click at [9, 34] on button "button" at bounding box center [11, 39] width 13 height 13
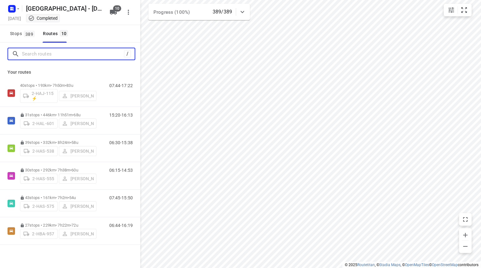
click at [42, 54] on input "Search routes" at bounding box center [73, 54] width 102 height 10
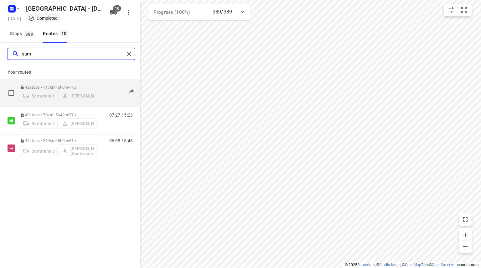
type input "sam"
click at [62, 85] on p "42 stops • 117km • 6h0m • 77u" at bounding box center [58, 87] width 76 height 5
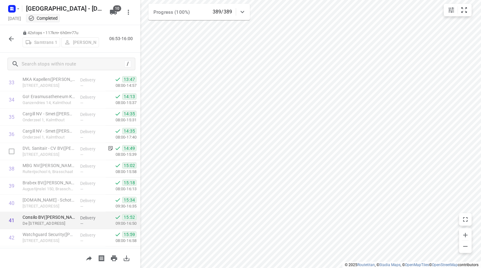
scroll to position [599, 0]
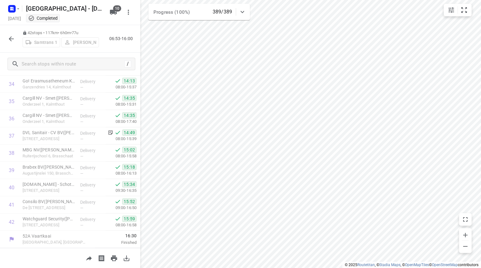
click at [13, 36] on icon "button" at bounding box center [12, 39] width 8 height 8
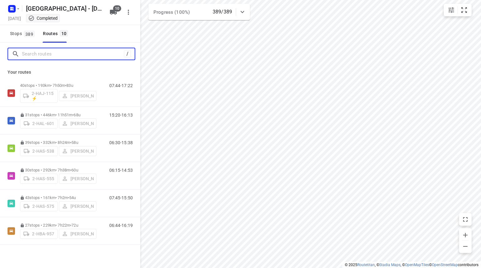
click at [37, 53] on input "Search routes" at bounding box center [73, 54] width 102 height 10
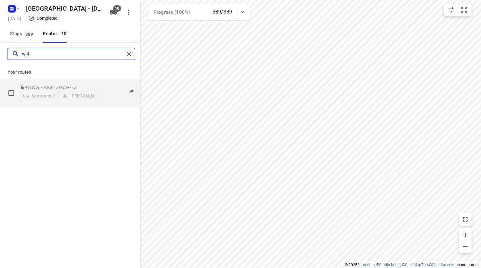
type input "wilf"
click at [53, 82] on div "49 stops • 70km • 5h42m • 77u Samtrans 2 Wilfried Samtrans" at bounding box center [58, 93] width 76 height 22
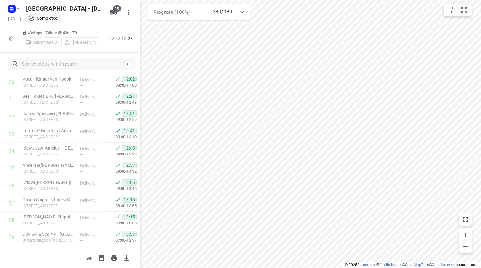
scroll to position [719, 0]
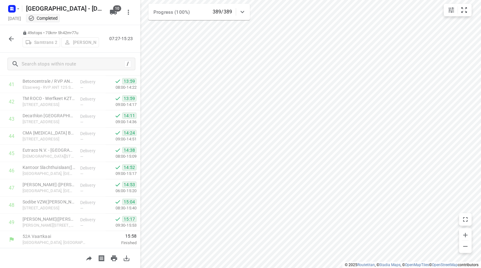
click at [13, 40] on icon "button" at bounding box center [12, 39] width 8 height 8
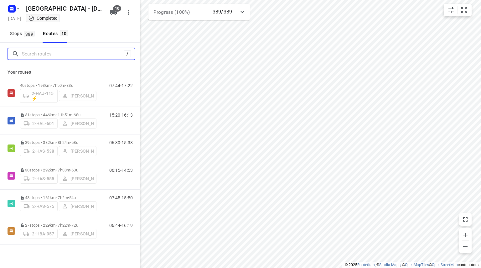
click at [64, 54] on input "Search routes" at bounding box center [73, 54] width 102 height 10
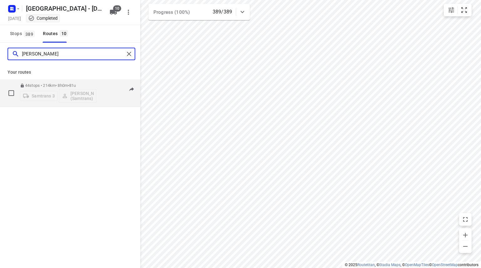
type input "ivan"
click at [59, 84] on p "44 stops • 214km • 8h0m • 81u" at bounding box center [58, 85] width 76 height 5
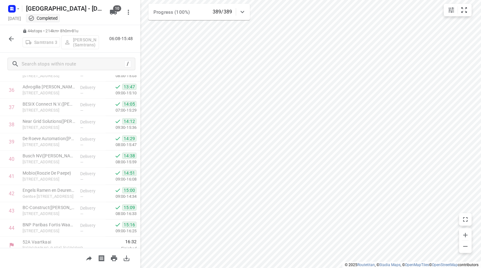
scroll to position [634, 0]
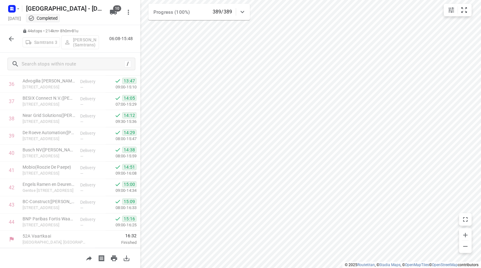
click at [8, 39] on icon "button" at bounding box center [12, 39] width 8 height 8
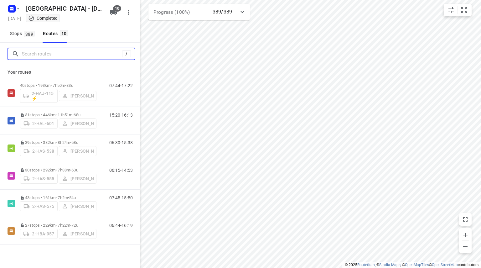
click at [53, 57] on input "Search routes" at bounding box center [72, 54] width 100 height 10
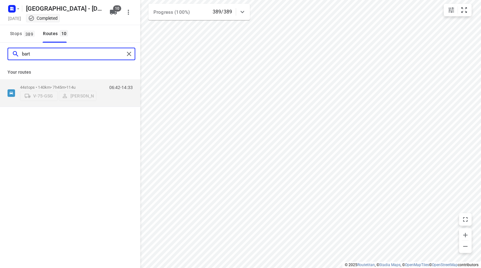
type input "bart"
click at [70, 78] on div "Your routes 44 stops • 140km • 7h45m • 114u V-75-GSG Bart Denbeir 06:42-14:33" at bounding box center [70, 86] width 140 height 42
click at [68, 85] on p "44 stops • 140km • 7h45m • 114u" at bounding box center [58, 87] width 76 height 5
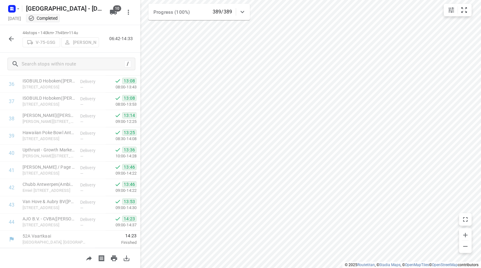
click at [9, 40] on icon "button" at bounding box center [12, 39] width 8 height 8
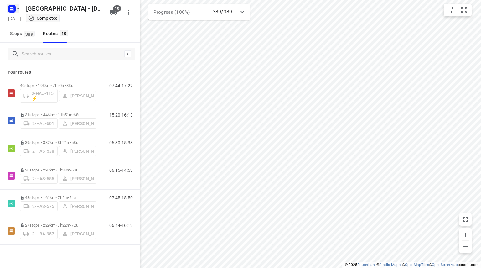
click at [13, 6] on rect "button" at bounding box center [12, 9] width 8 height 8
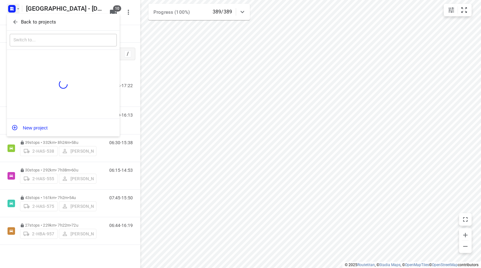
click at [15, 27] on div "Back to projects" at bounding box center [63, 22] width 113 height 17
